Goal: Navigation & Orientation: Find specific page/section

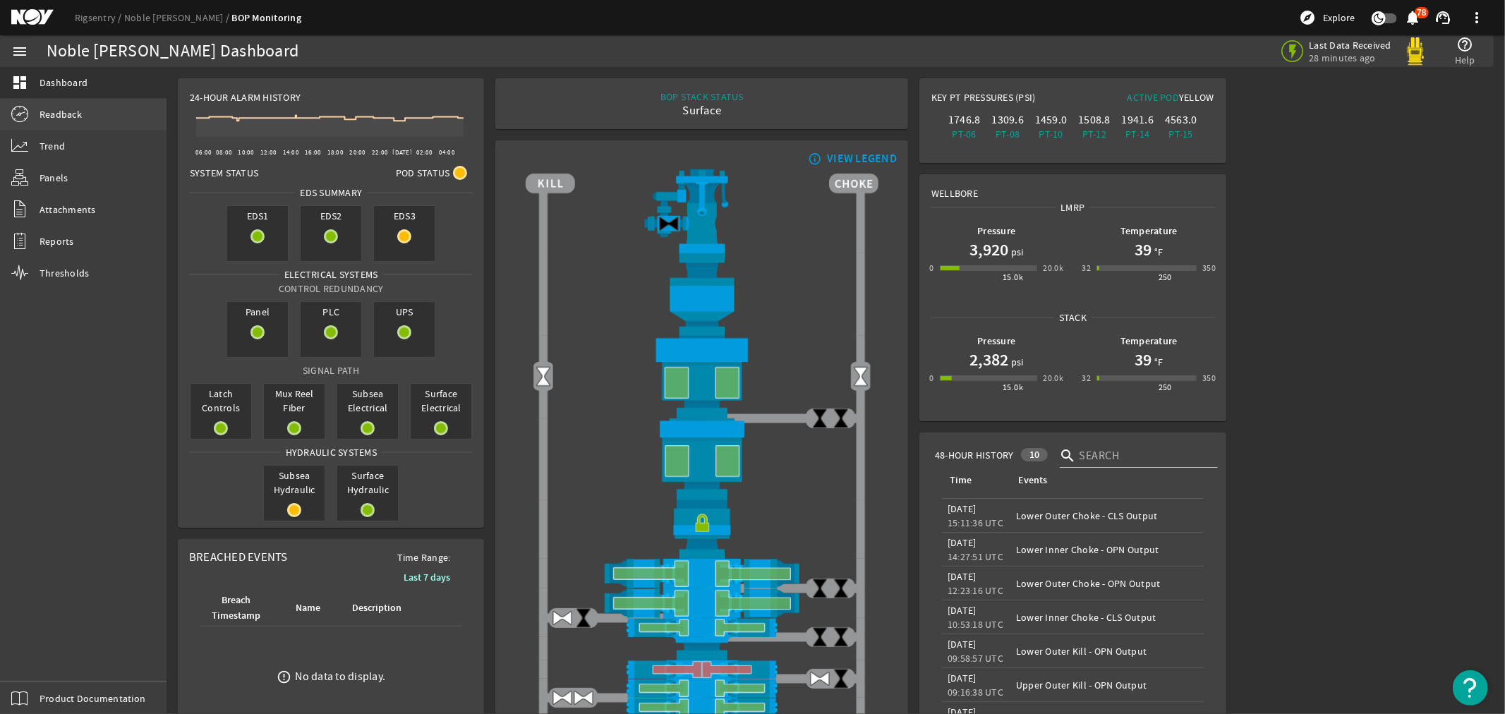
click at [65, 111] on span "Readback" at bounding box center [61, 114] width 42 height 14
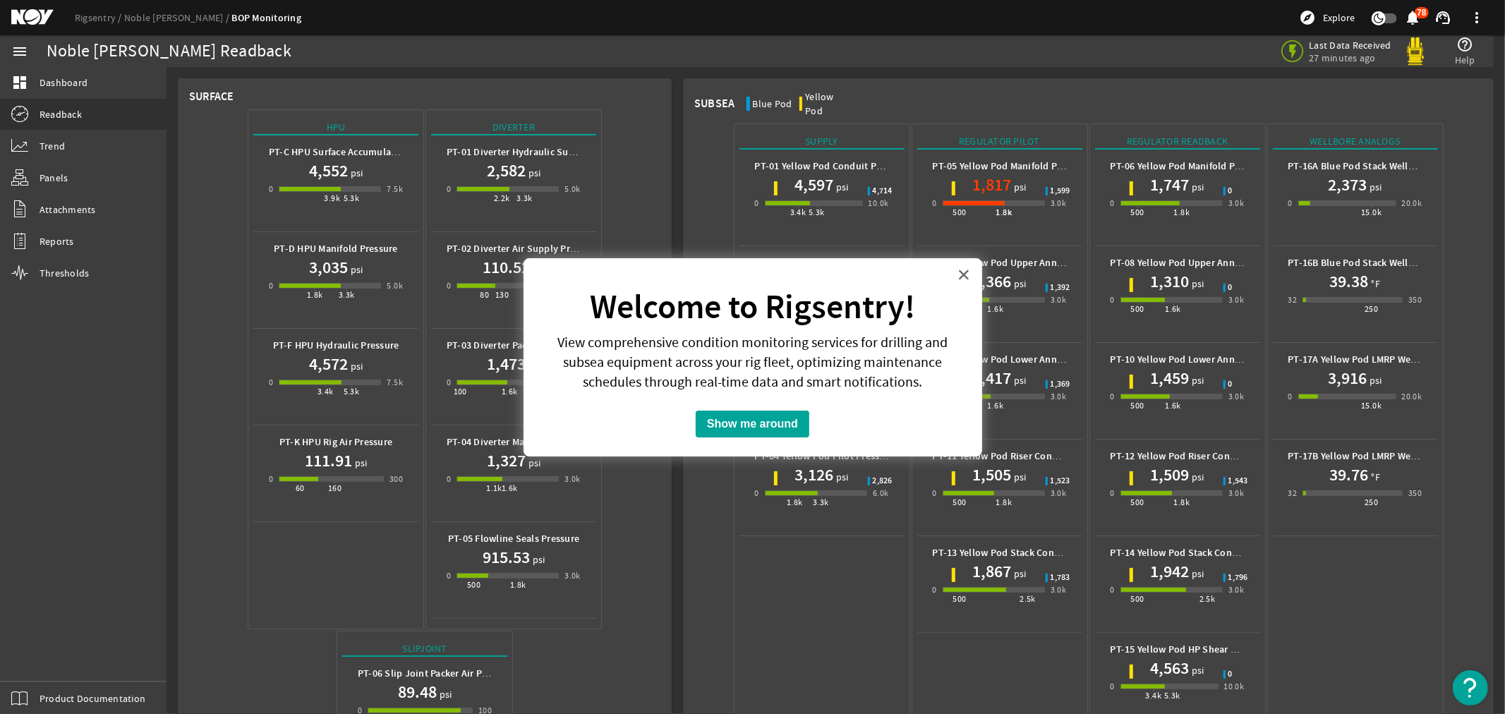
click at [963, 272] on button "×" at bounding box center [964, 274] width 13 height 23
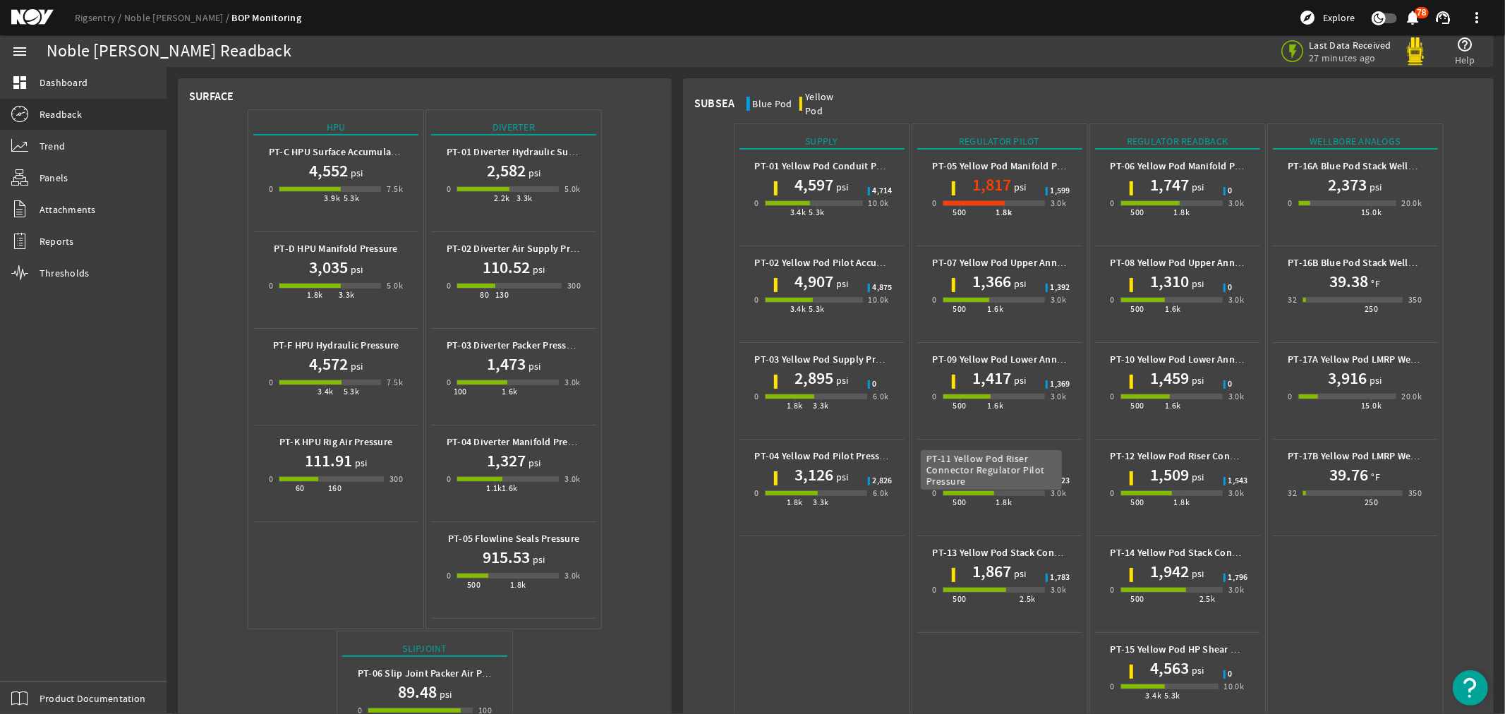
scroll to position [462, 0]
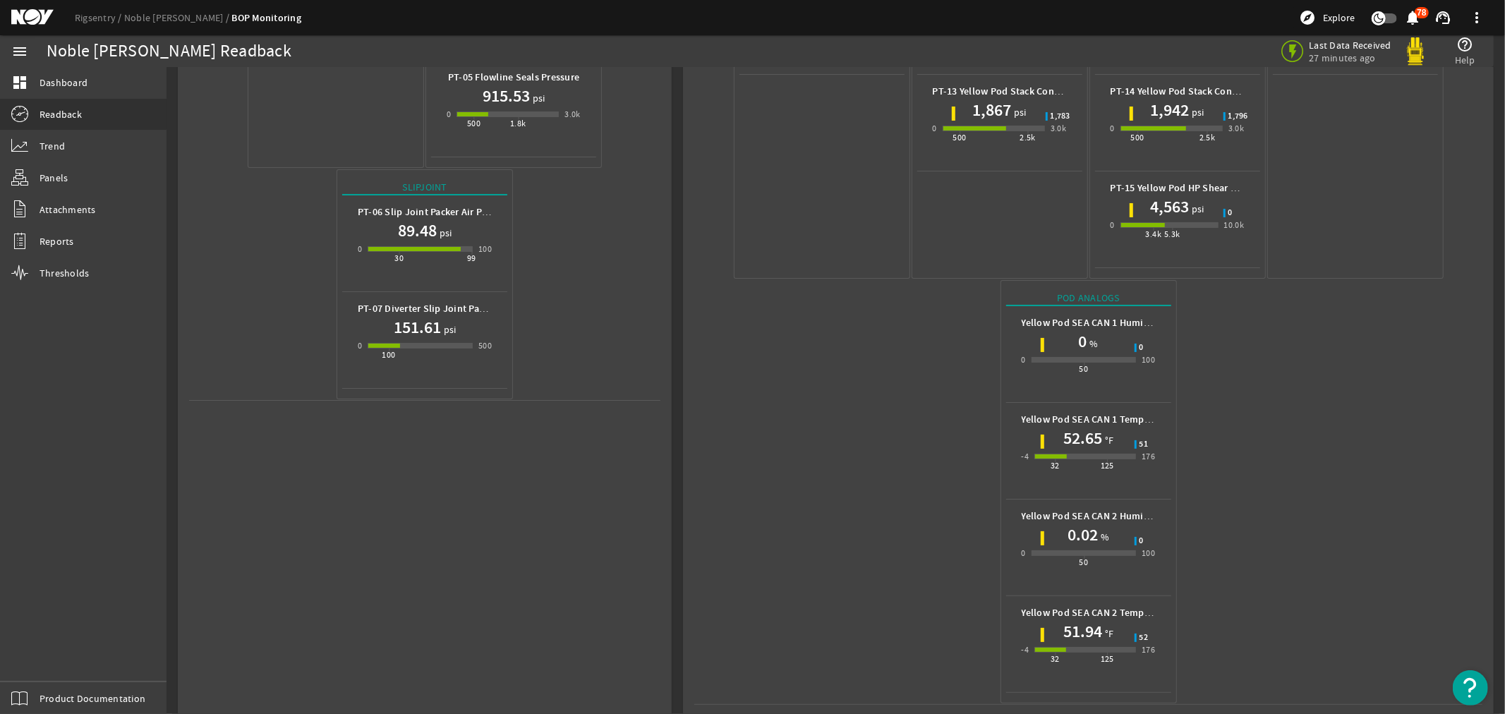
click at [22, 18] on mat-icon at bounding box center [43, 17] width 64 height 17
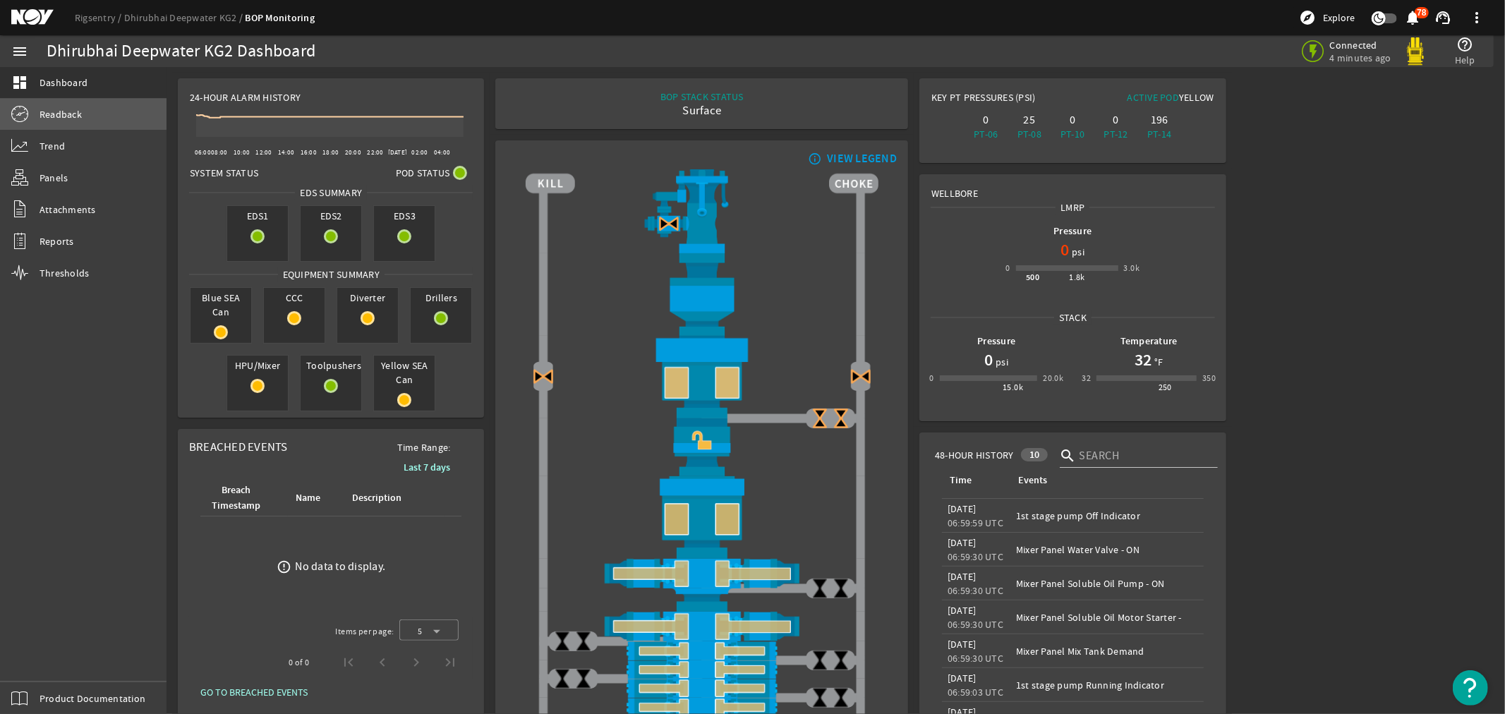
click at [54, 113] on span "Readback" at bounding box center [61, 114] width 42 height 14
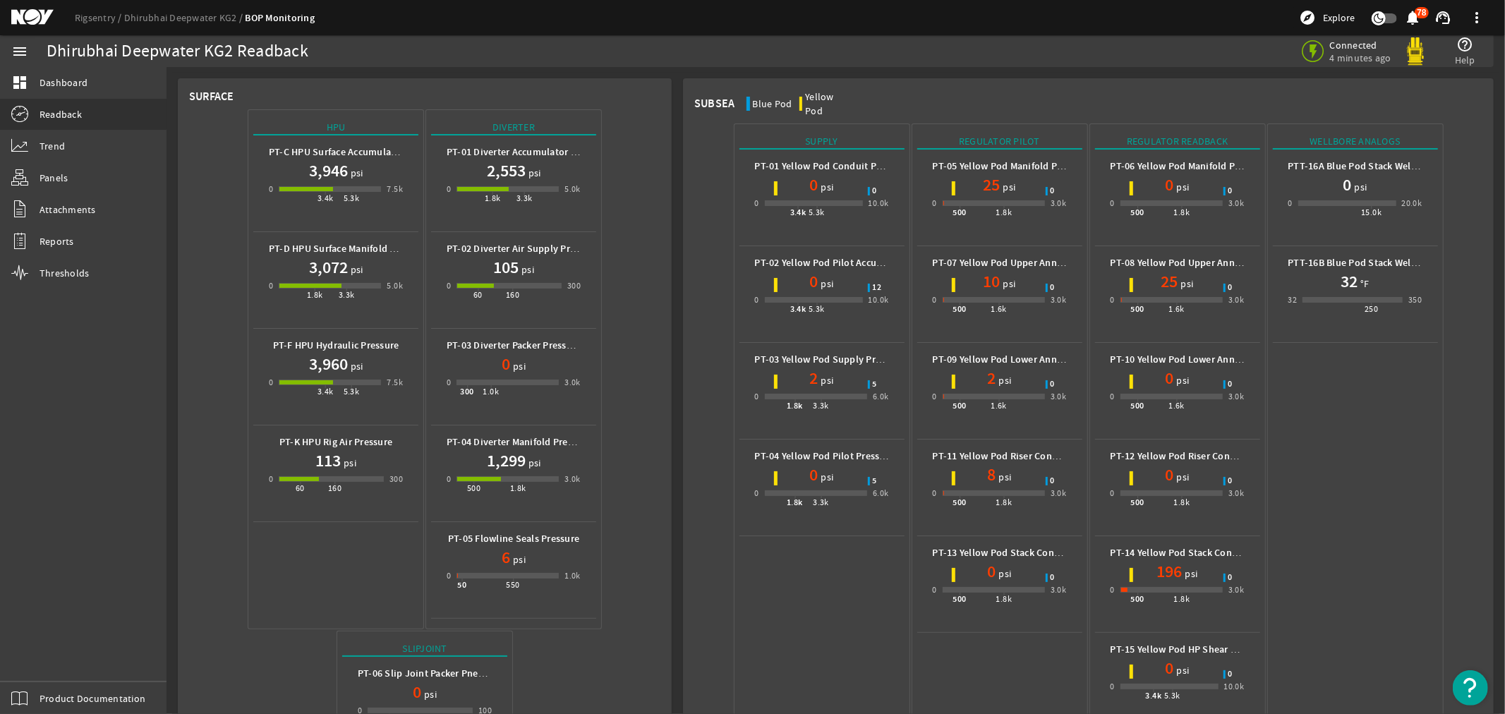
scroll to position [654, 0]
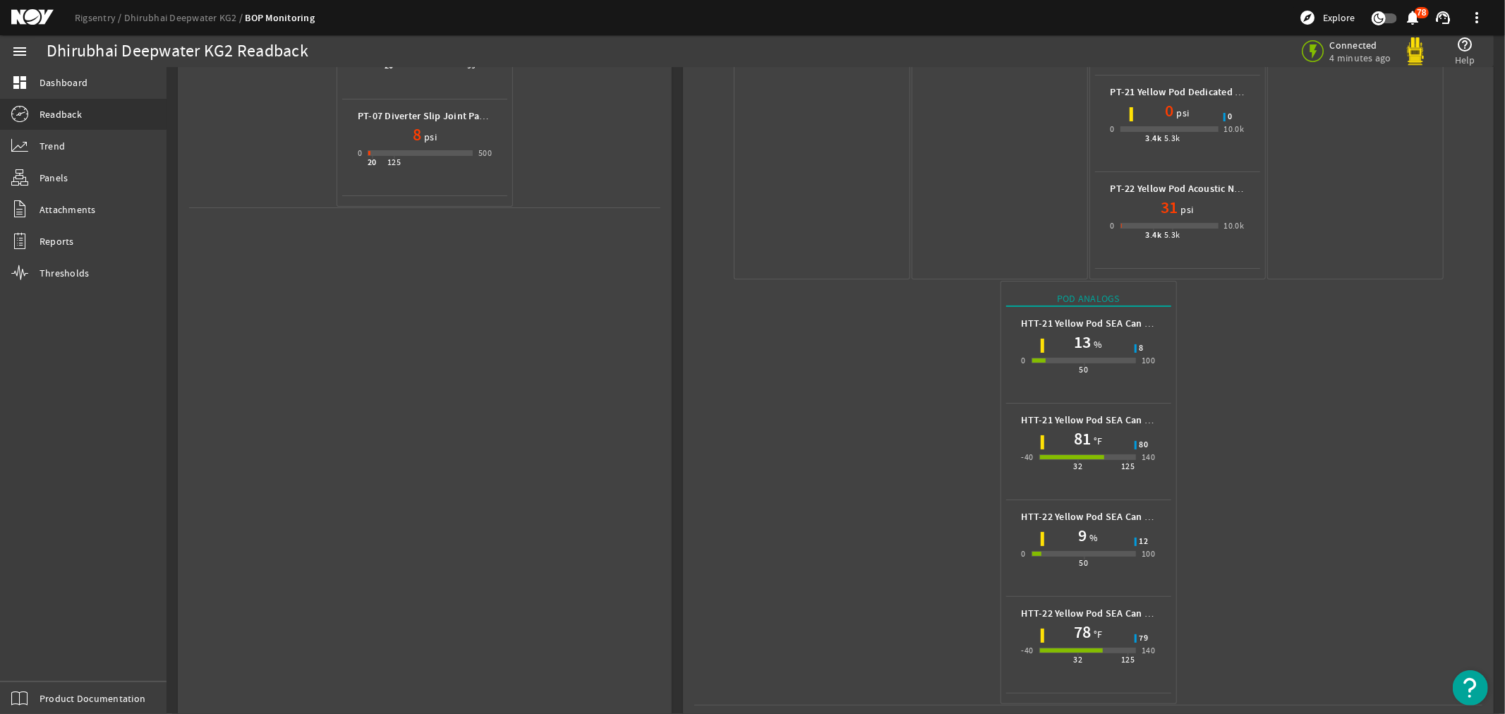
click at [30, 13] on mat-icon at bounding box center [43, 17] width 64 height 17
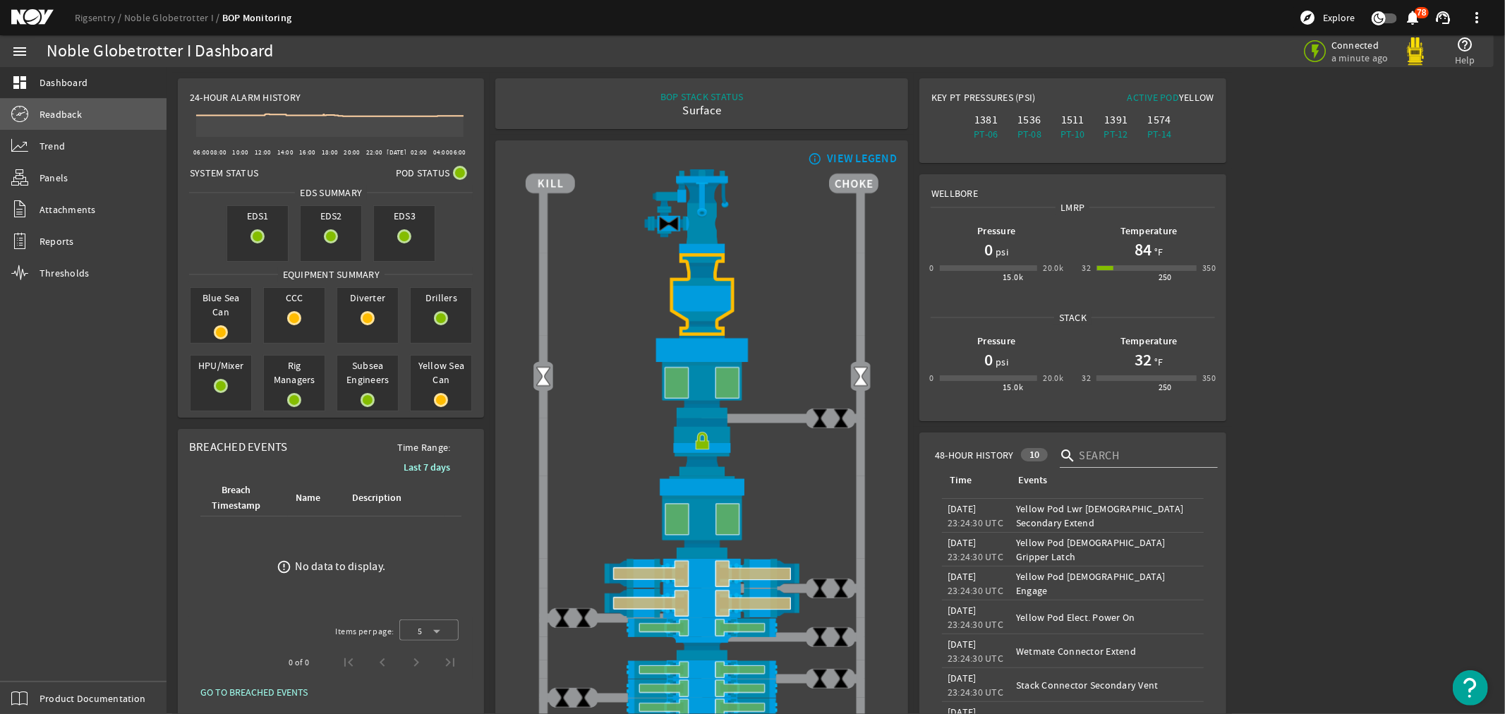
click at [47, 109] on span "Readback" at bounding box center [61, 114] width 42 height 14
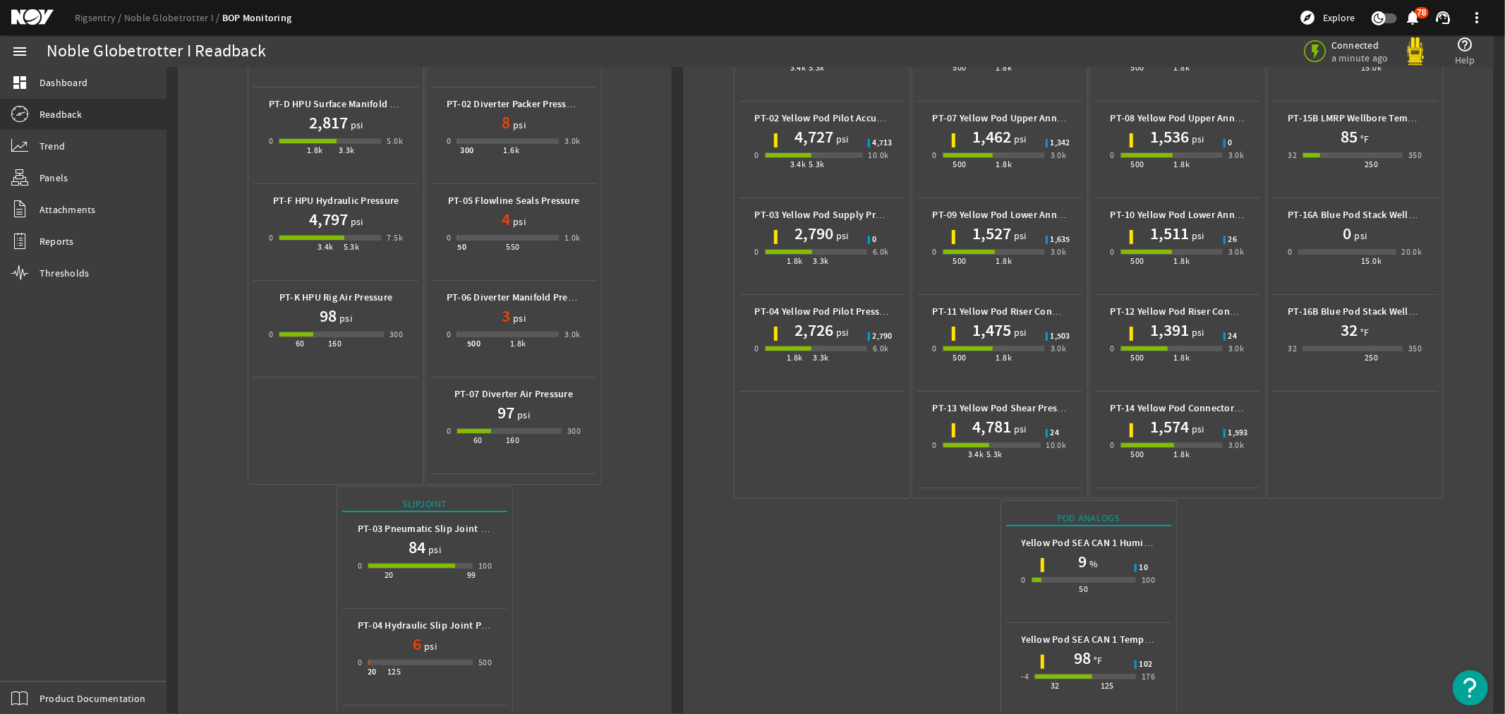
scroll to position [364, 0]
